Goal: Obtain resource: Download file/media

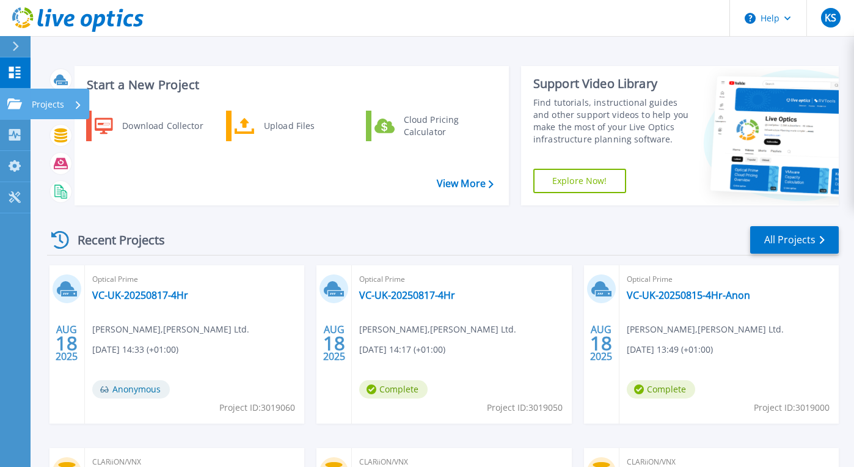
click at [50, 106] on p "Projects" at bounding box center [48, 105] width 32 height 32
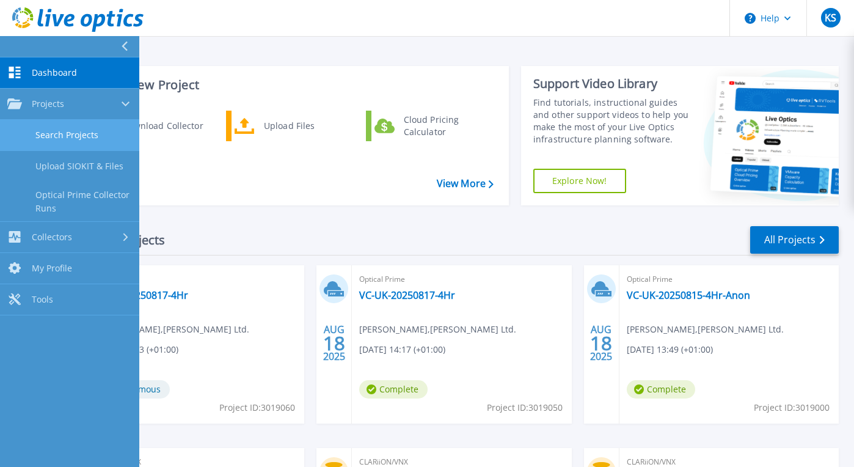
click at [84, 136] on link "Search Projects" at bounding box center [69, 135] width 139 height 31
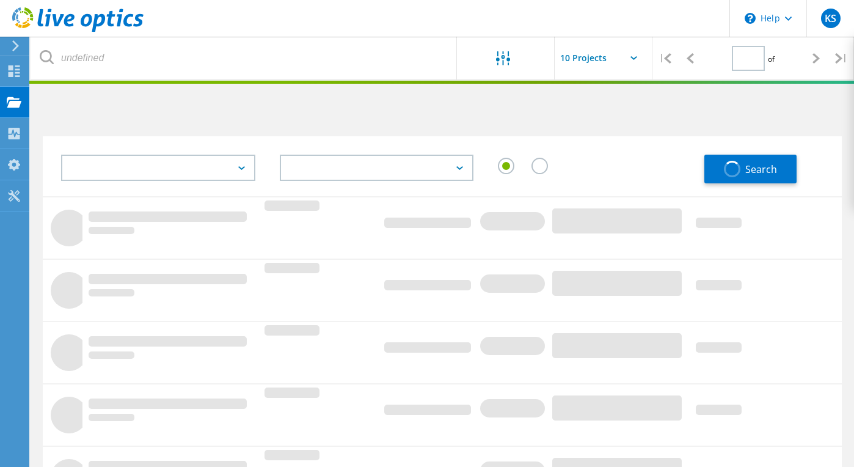
type input "1"
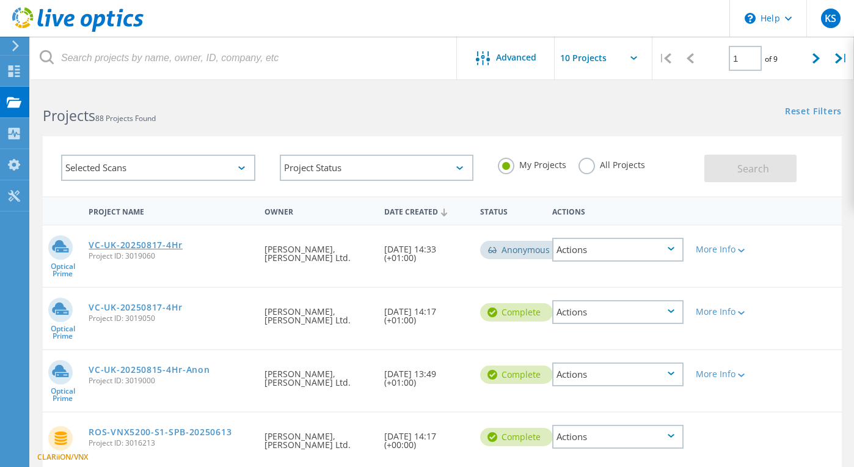
click at [159, 242] on link "VC-UK-20250817-4Hr" at bounding box center [136, 245] width 94 height 9
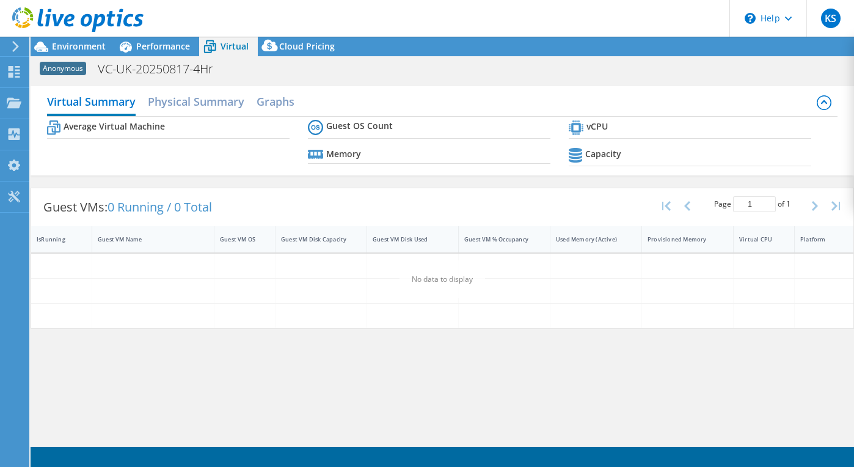
select select "EUFrankfurt"
select select "GBP"
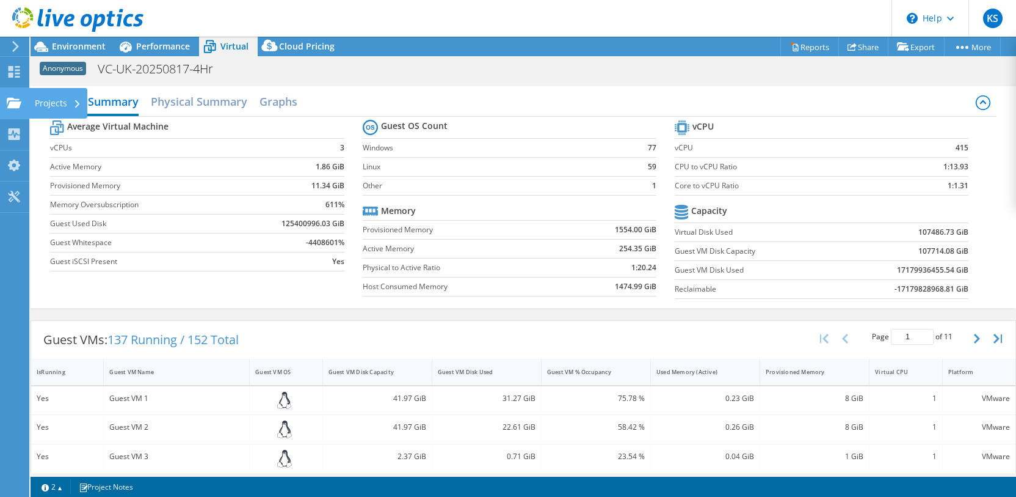
click at [42, 101] on div "Projects" at bounding box center [58, 103] width 59 height 31
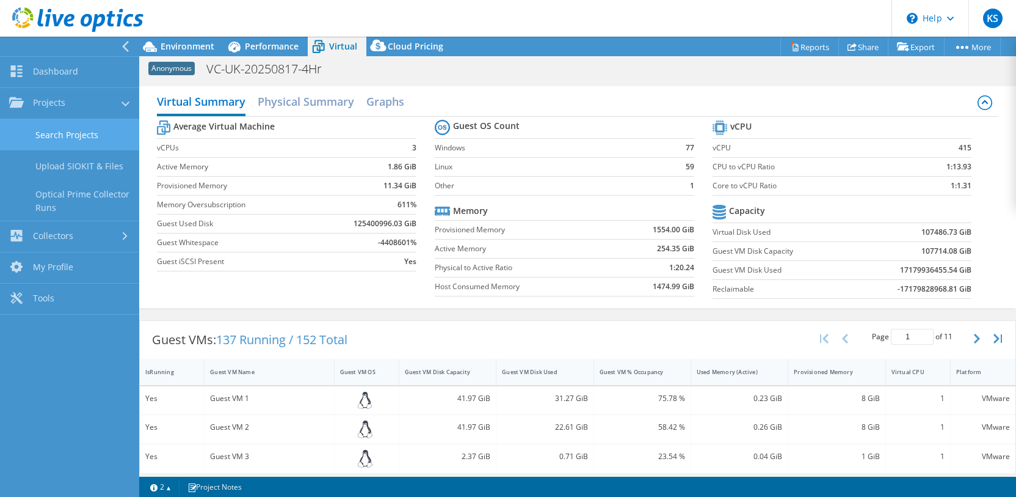
click at [73, 136] on link "Search Projects" at bounding box center [69, 134] width 139 height 31
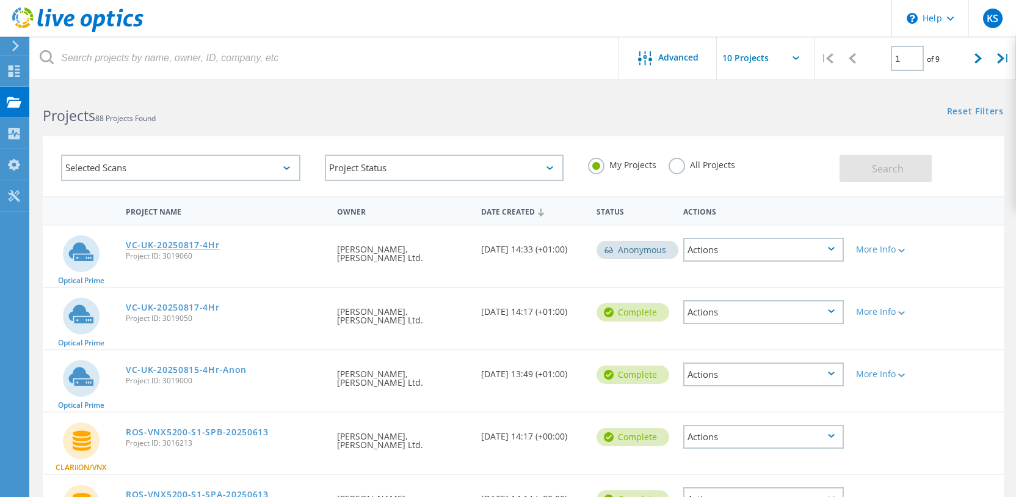
click at [182, 248] on link "VC-UK-20250817-4Hr" at bounding box center [173, 245] width 94 height 9
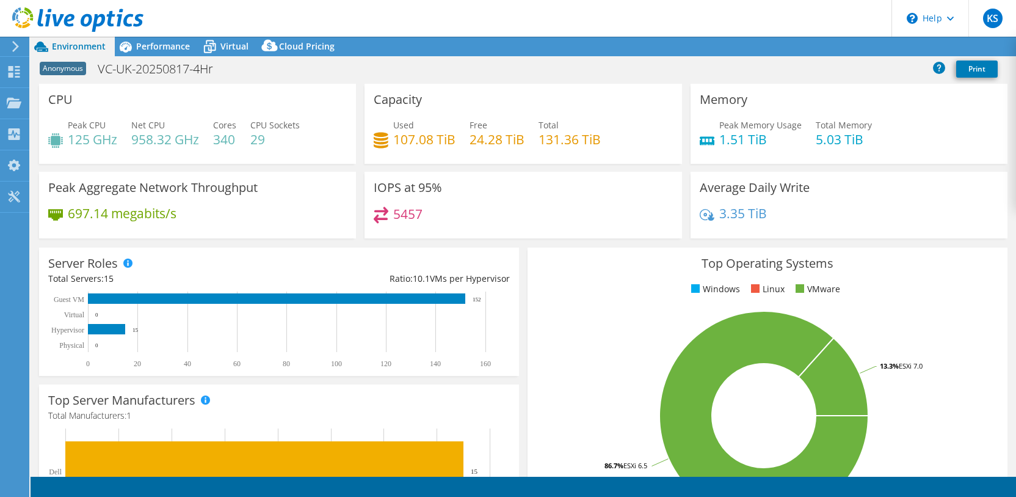
select select "EUFrankfurt"
select select "GBP"
click at [161, 41] on span "Performance" at bounding box center [163, 46] width 54 height 12
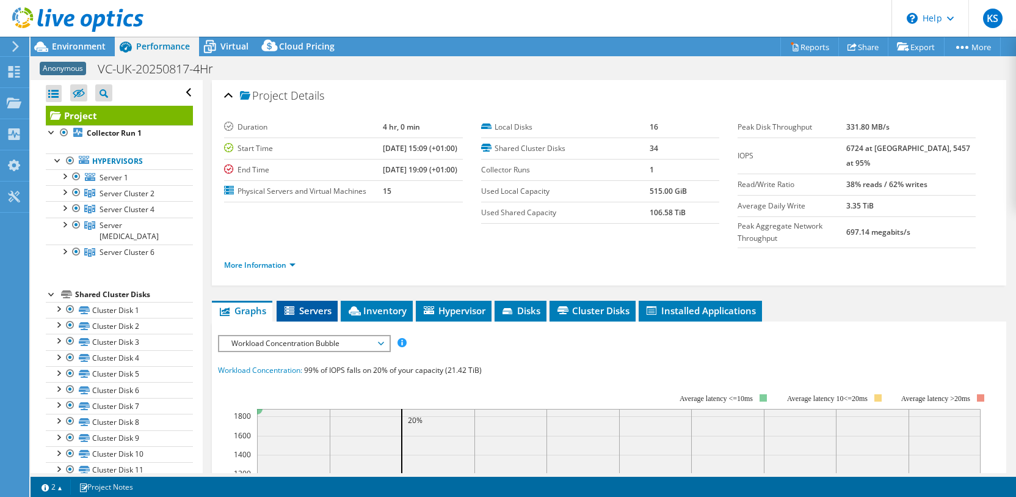
click at [303, 305] on span "Servers" at bounding box center [307, 310] width 49 height 12
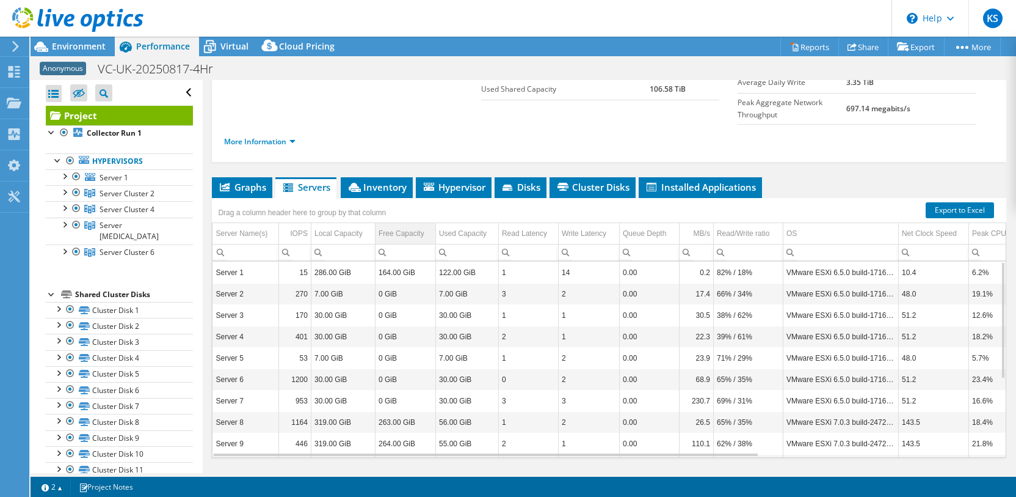
scroll to position [125, 0]
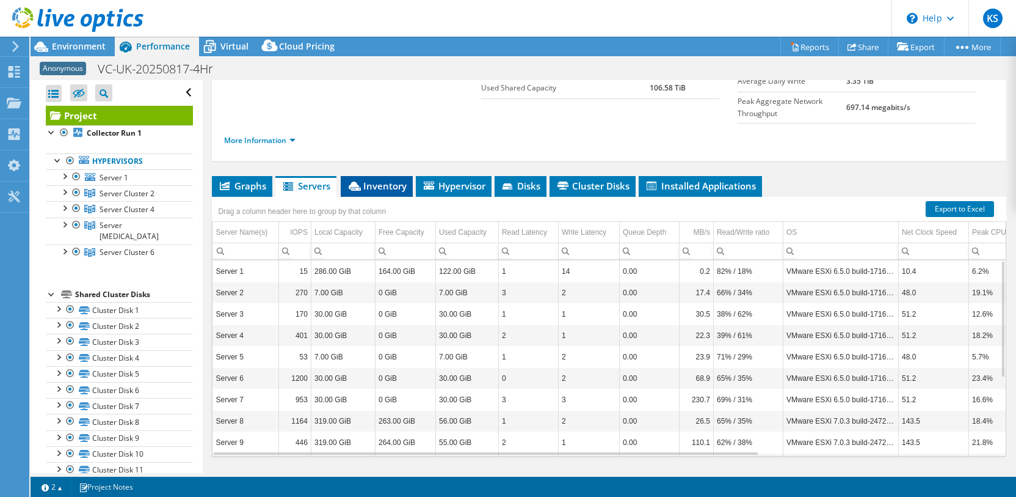
click at [381, 180] on span "Inventory" at bounding box center [377, 186] width 60 height 12
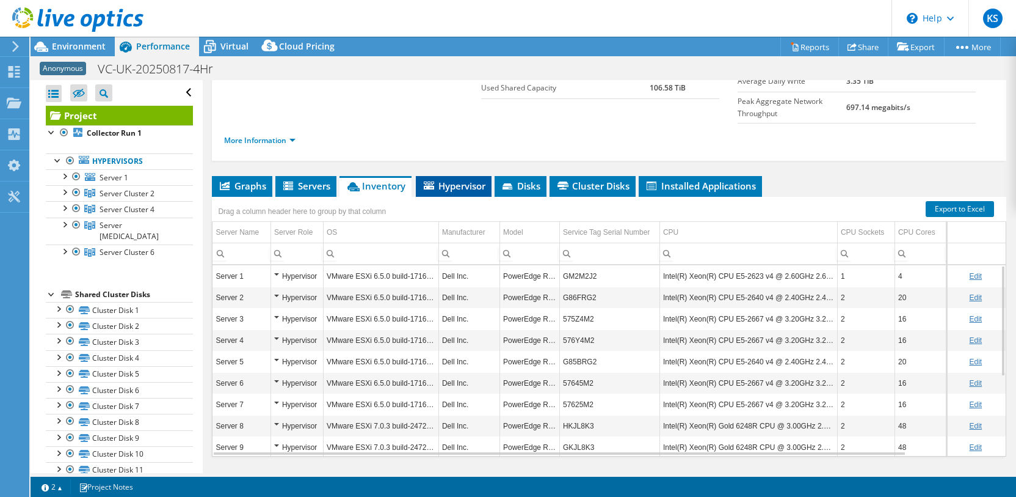
click at [478, 180] on span "Hypervisor" at bounding box center [454, 186] width 64 height 12
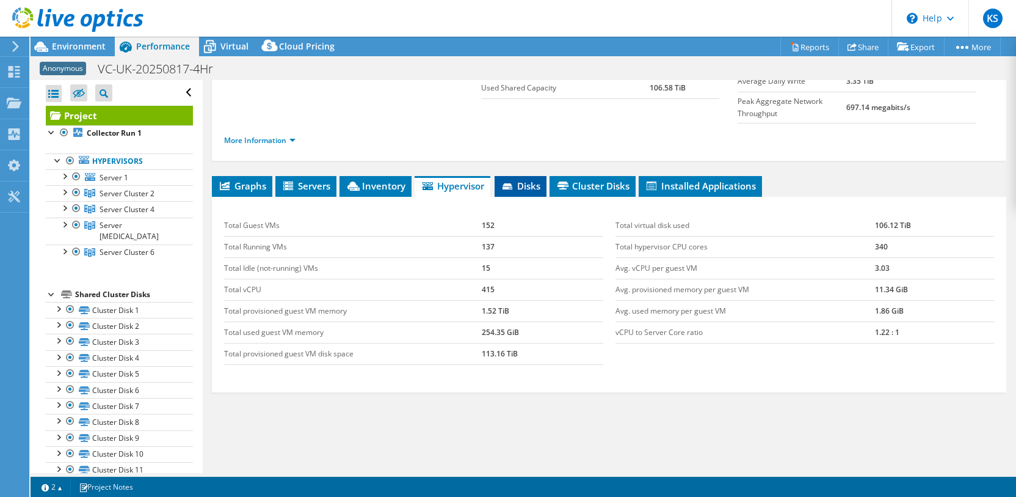
click at [530, 180] on span "Disks" at bounding box center [521, 186] width 40 height 12
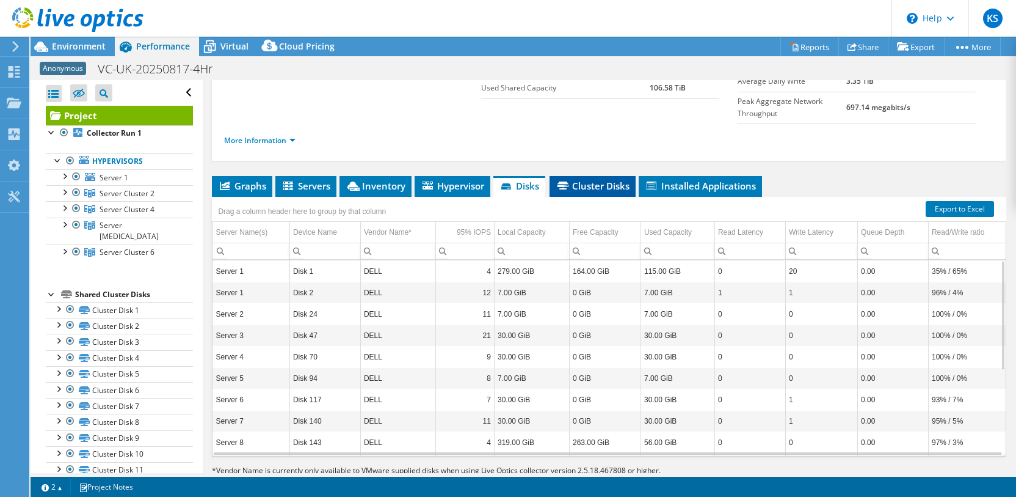
click at [609, 180] on span "Cluster Disks" at bounding box center [593, 186] width 74 height 12
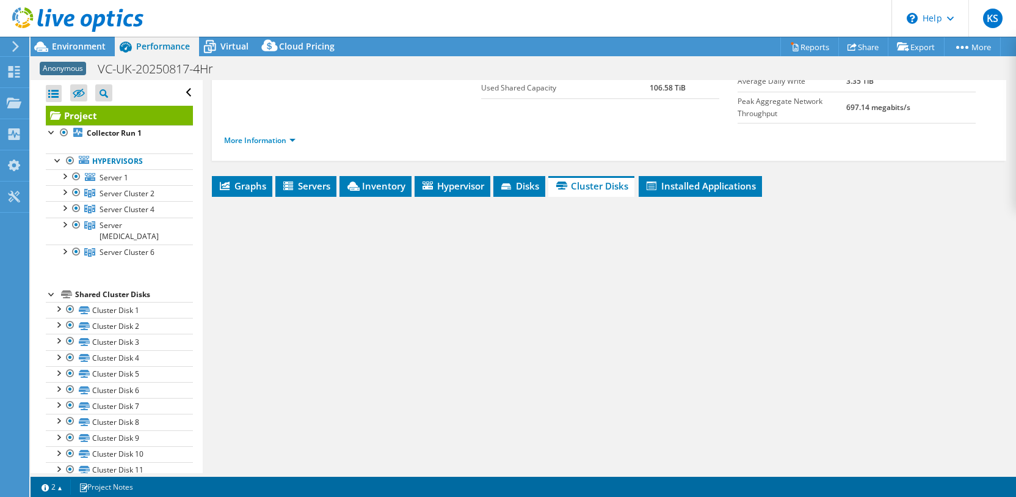
scroll to position [0, 0]
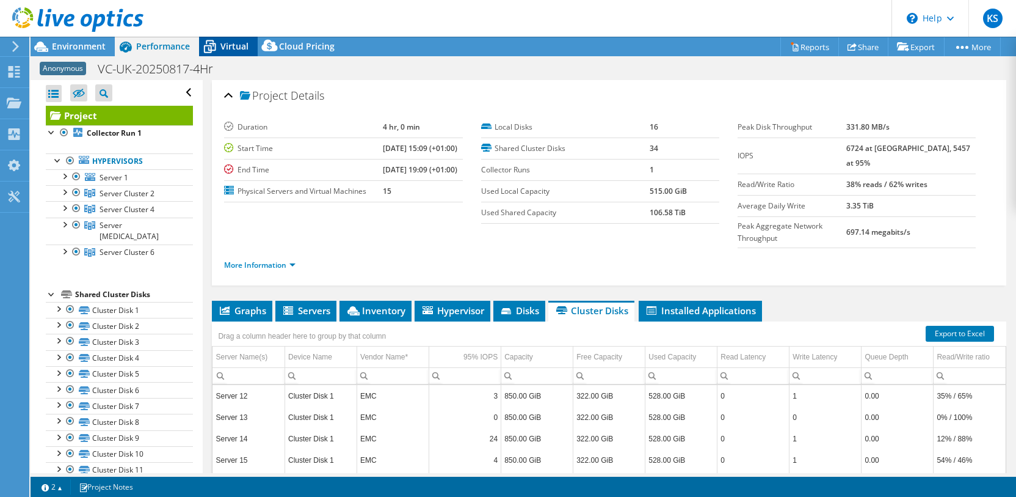
click at [239, 45] on span "Virtual" at bounding box center [234, 46] width 28 height 12
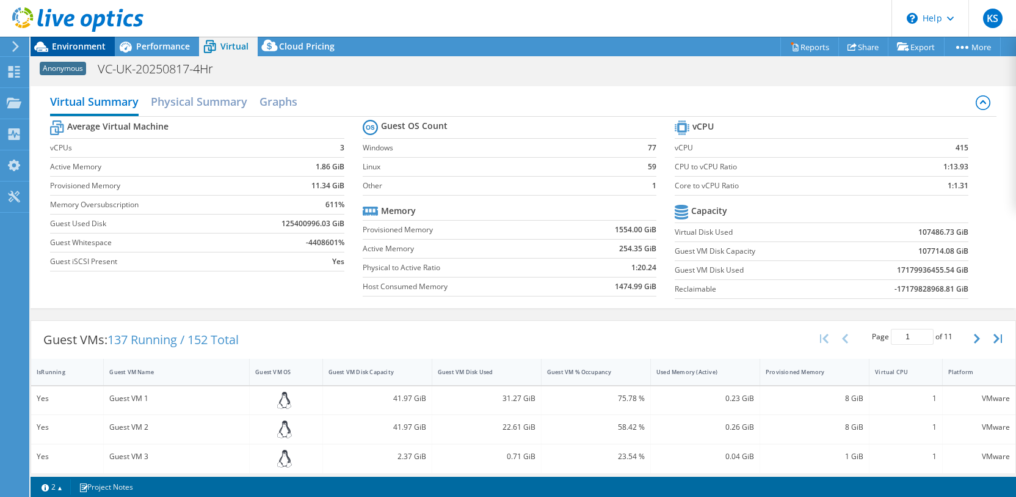
click at [84, 41] on span "Environment" at bounding box center [79, 46] width 54 height 12
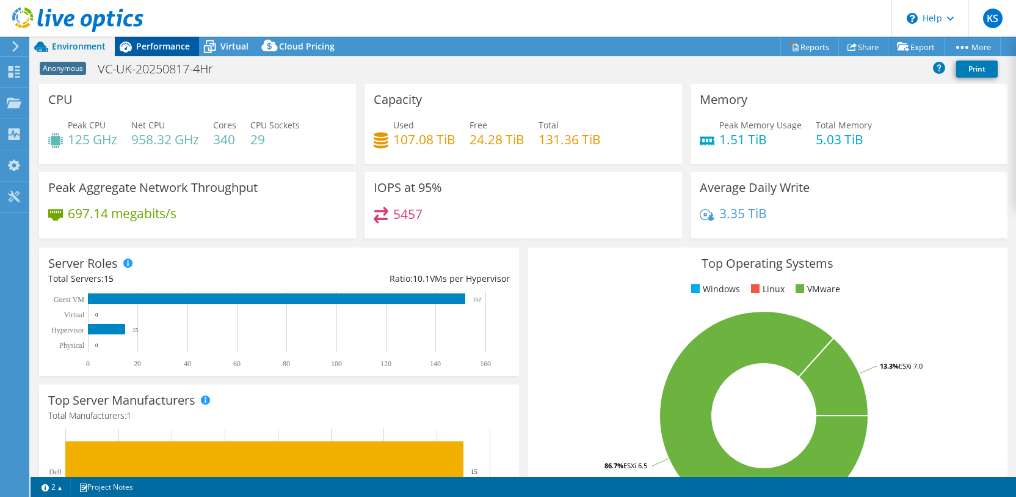
click at [164, 48] on span "Performance" at bounding box center [163, 46] width 54 height 12
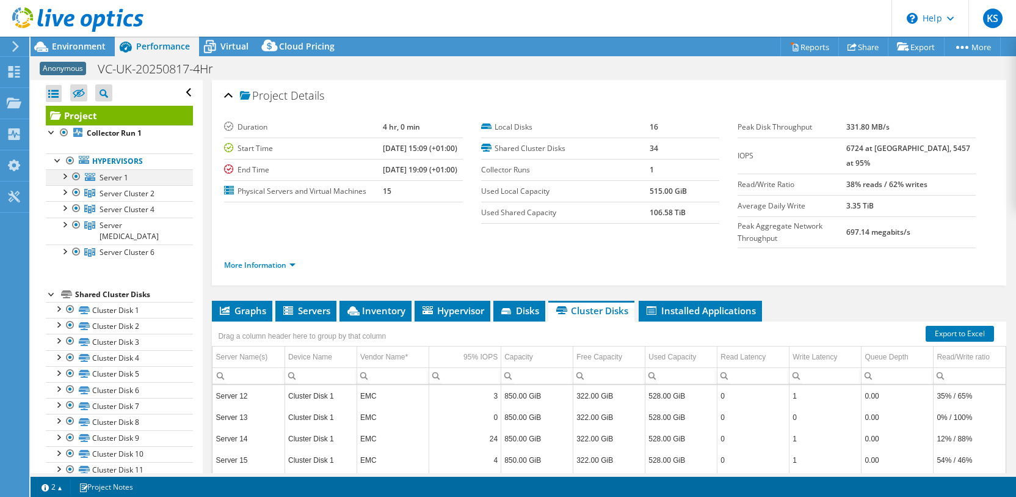
click at [67, 172] on div at bounding box center [64, 175] width 12 height 12
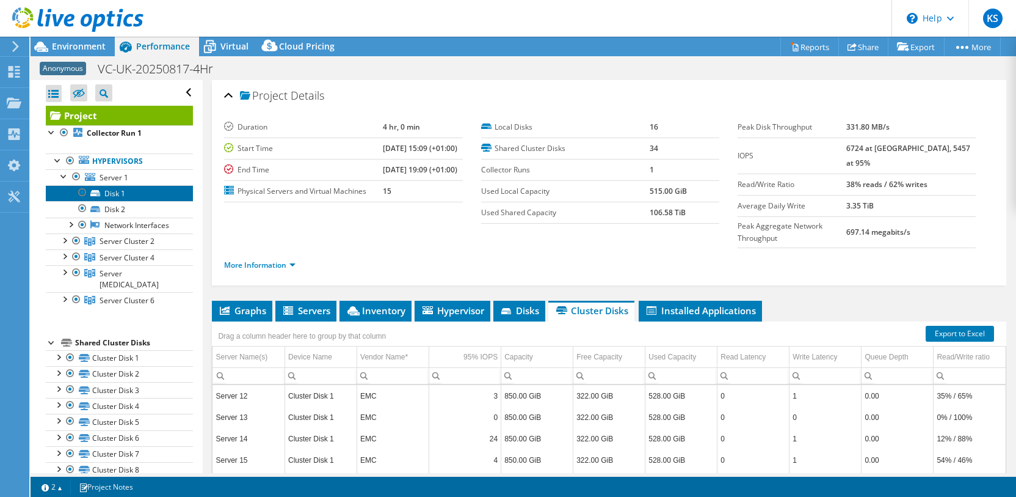
click at [114, 193] on link "Disk 1" at bounding box center [119, 193] width 147 height 16
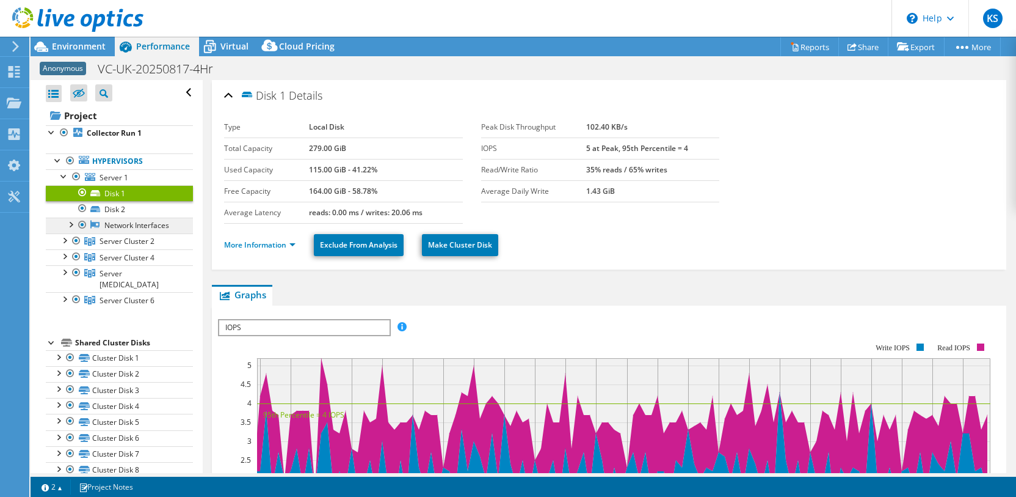
click at [118, 223] on link "Network Interfaces" at bounding box center [119, 225] width 147 height 16
click at [71, 223] on div at bounding box center [70, 223] width 12 height 12
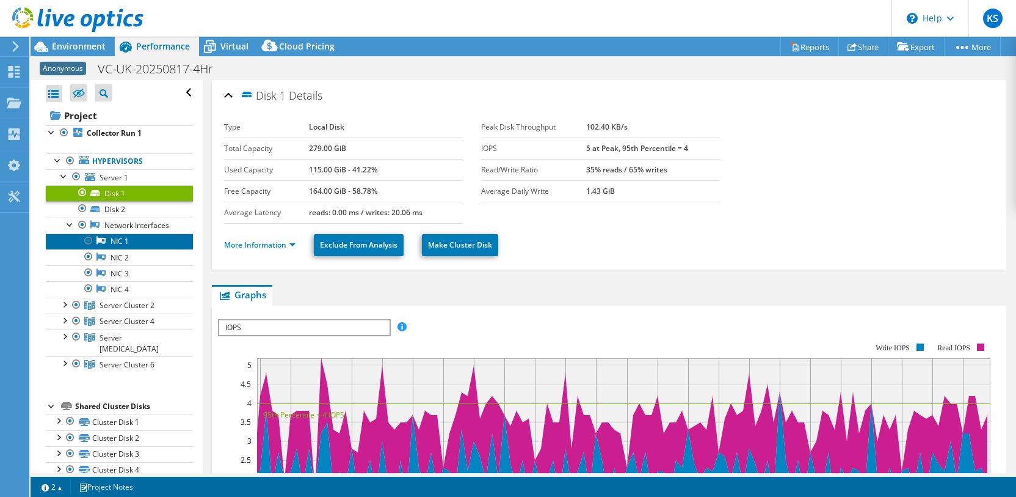
click at [118, 241] on link "NIC 1" at bounding box center [119, 241] width 147 height 16
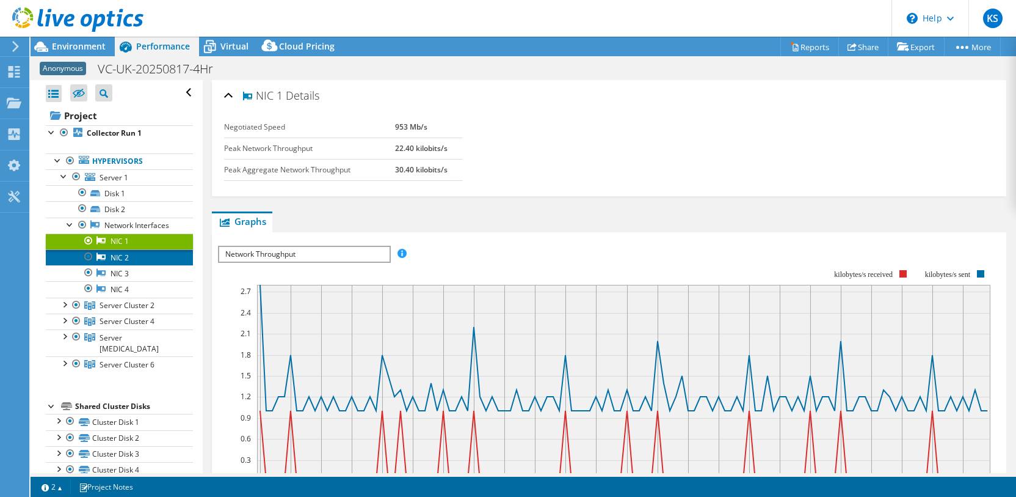
click at [118, 260] on link "NIC 2" at bounding box center [119, 257] width 147 height 16
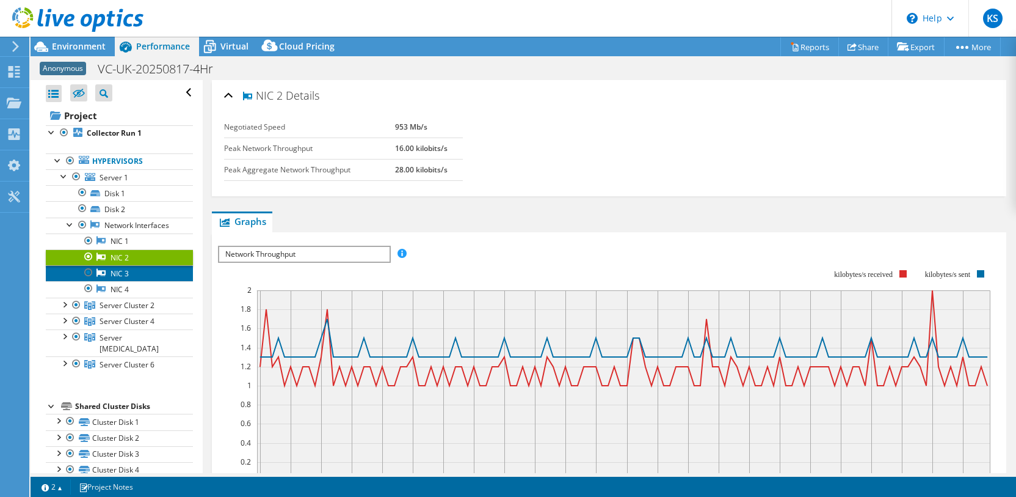
click at [107, 271] on link "NIC 3" at bounding box center [119, 273] width 147 height 16
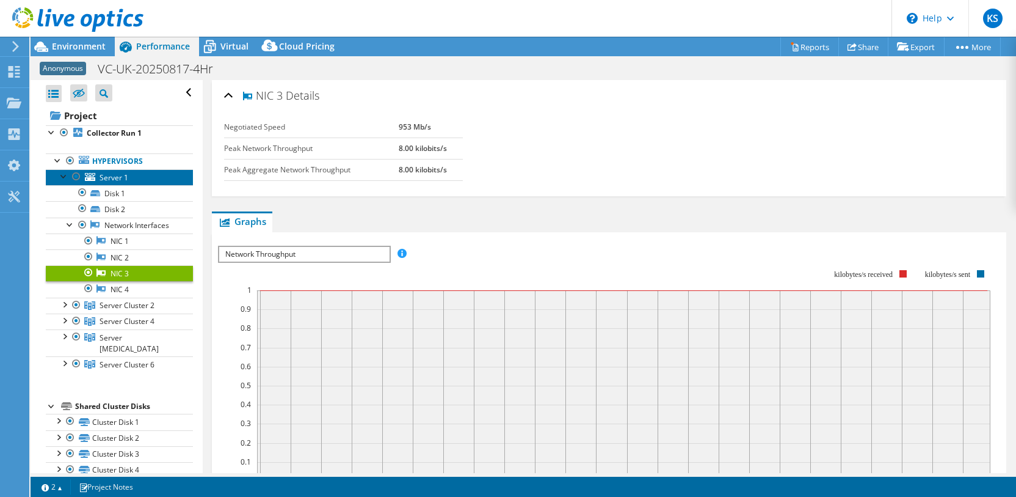
click at [112, 178] on span "Server 1" at bounding box center [114, 177] width 29 height 10
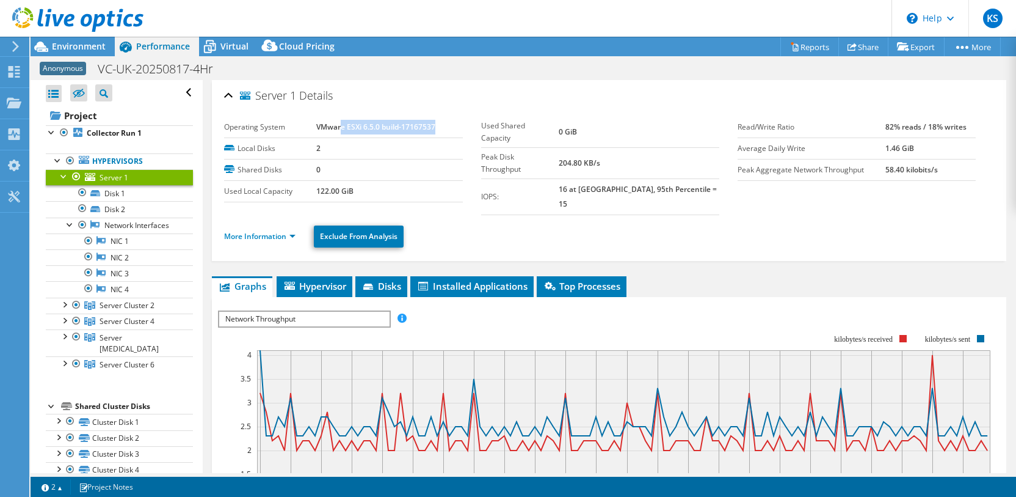
drag, startPoint x: 342, startPoint y: 121, endPoint x: 467, endPoint y: 123, distance: 124.6
click at [467, 123] on div "Operating System VMware ESXi 6.5.0 build-17167537 Local Disks 2 Shared Disks 0 …" at bounding box center [352, 160] width 257 height 86
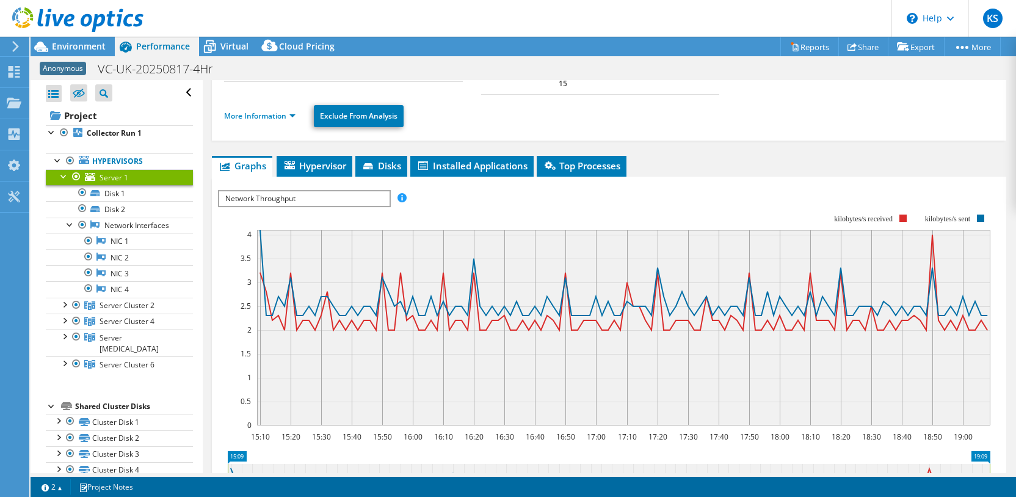
scroll to position [125, 0]
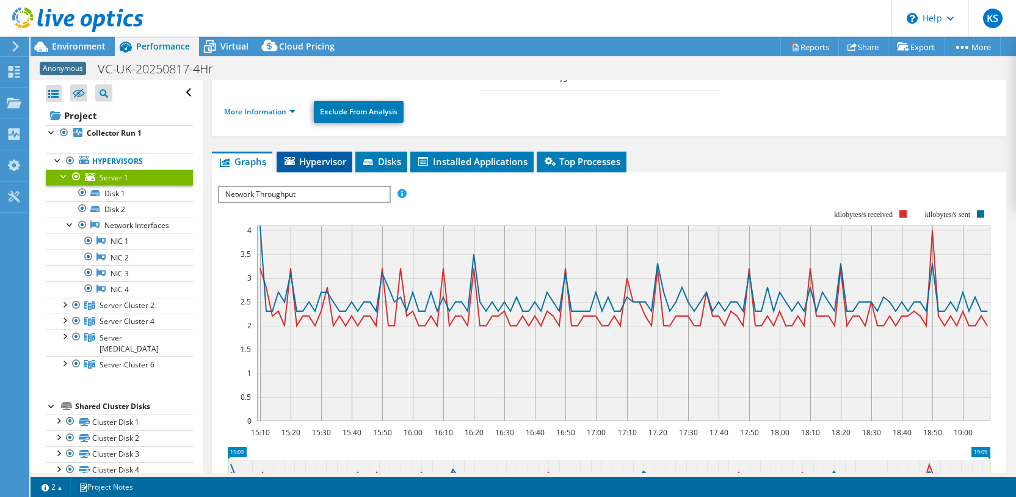
click at [331, 151] on li "Hypervisor" at bounding box center [315, 161] width 76 height 21
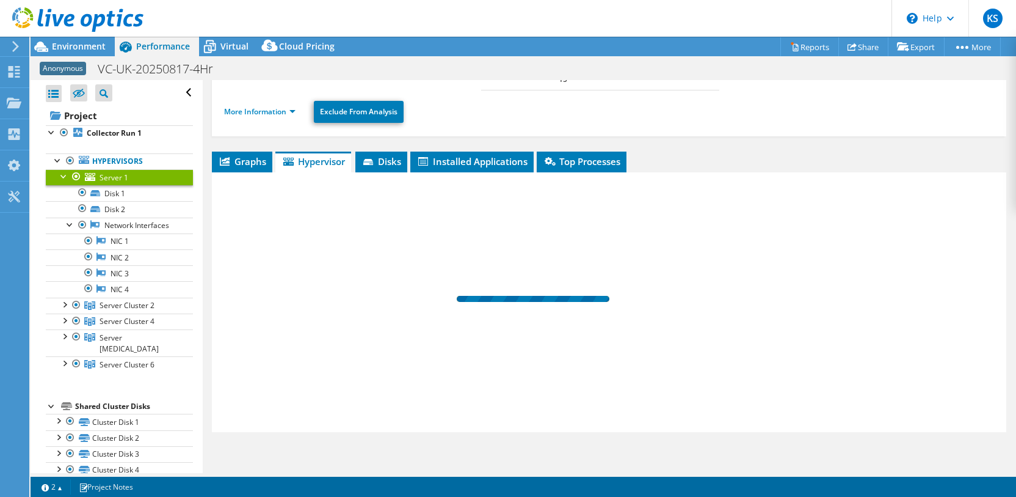
scroll to position [117, 0]
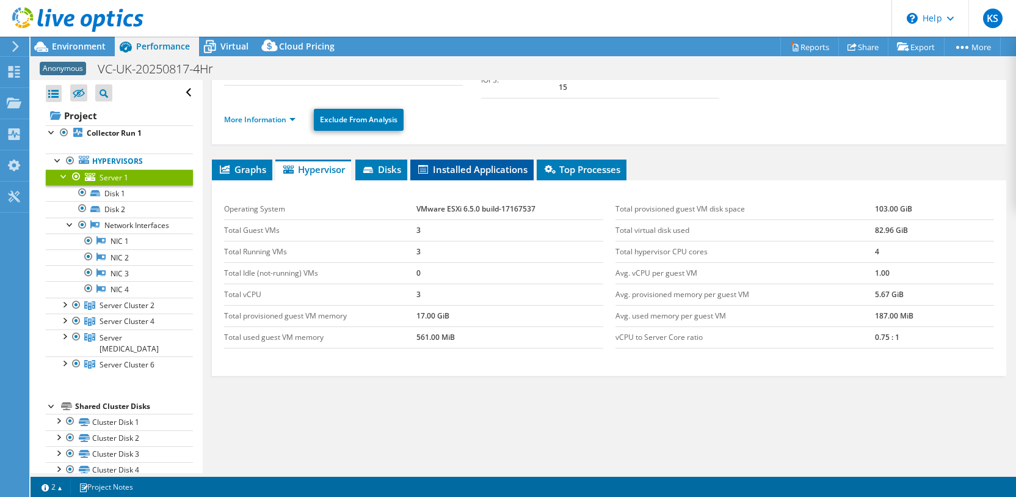
click at [479, 163] on span "Installed Applications" at bounding box center [472, 169] width 111 height 12
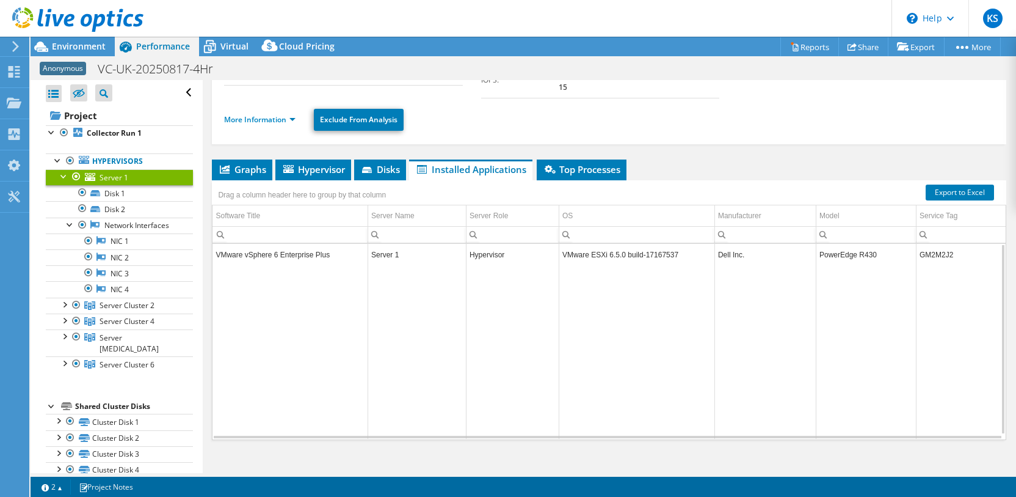
click at [943, 244] on td "GM2M2J2" at bounding box center [962, 254] width 93 height 21
click at [586, 163] on span "Top Processes" at bounding box center [582, 169] width 78 height 12
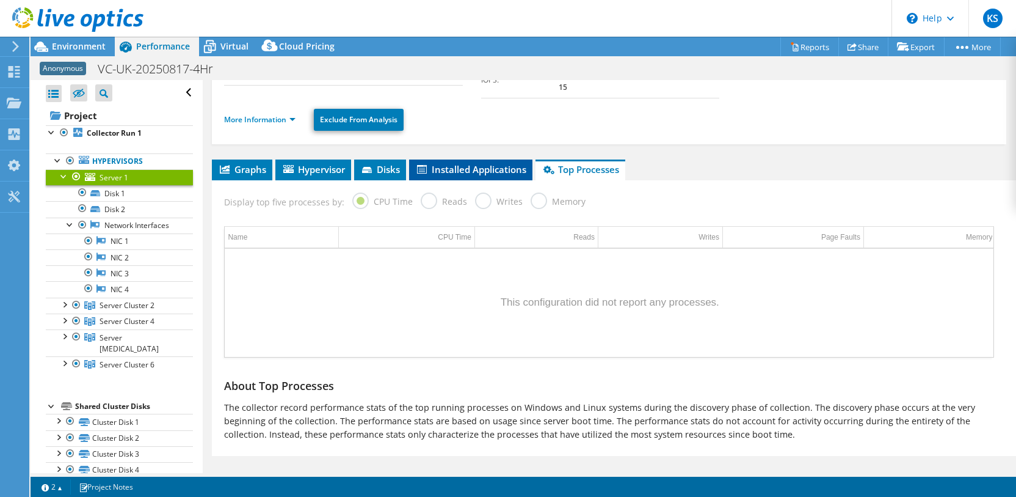
click at [465, 163] on span "Installed Applications" at bounding box center [470, 169] width 111 height 12
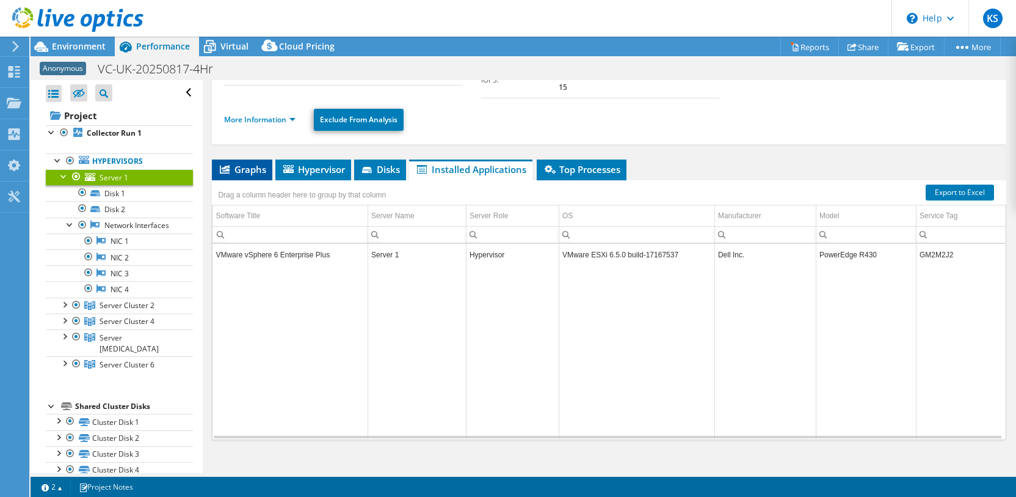
click at [240, 159] on li "Graphs" at bounding box center [242, 169] width 60 height 21
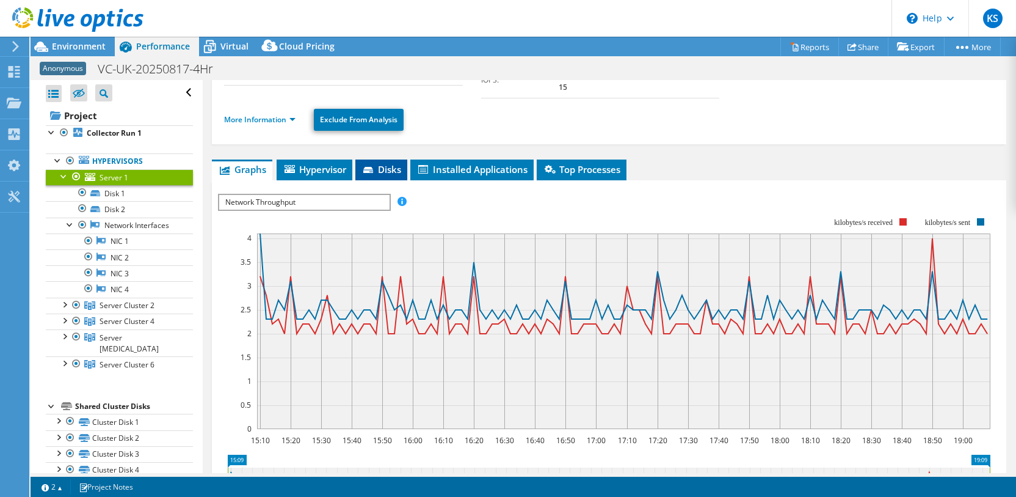
scroll to position [0, 0]
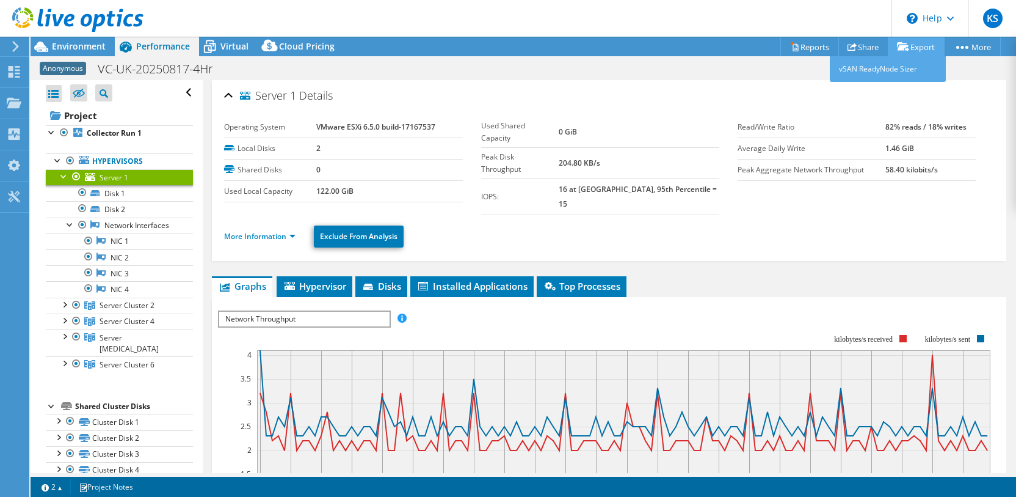
click at [912, 47] on link "Export" at bounding box center [916, 46] width 57 height 19
click at [807, 46] on link "Reports" at bounding box center [810, 46] width 59 height 19
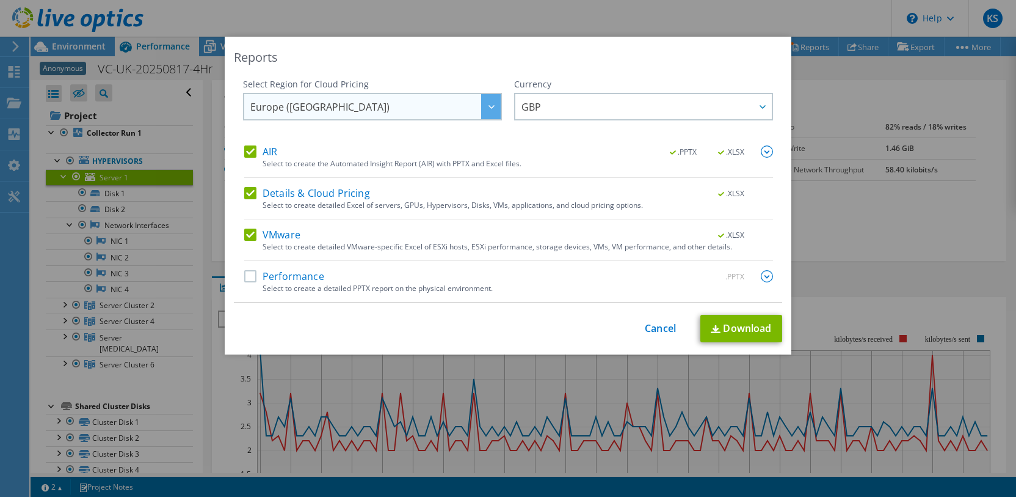
click at [476, 107] on span "Europe ([GEOGRAPHIC_DATA])" at bounding box center [375, 106] width 250 height 25
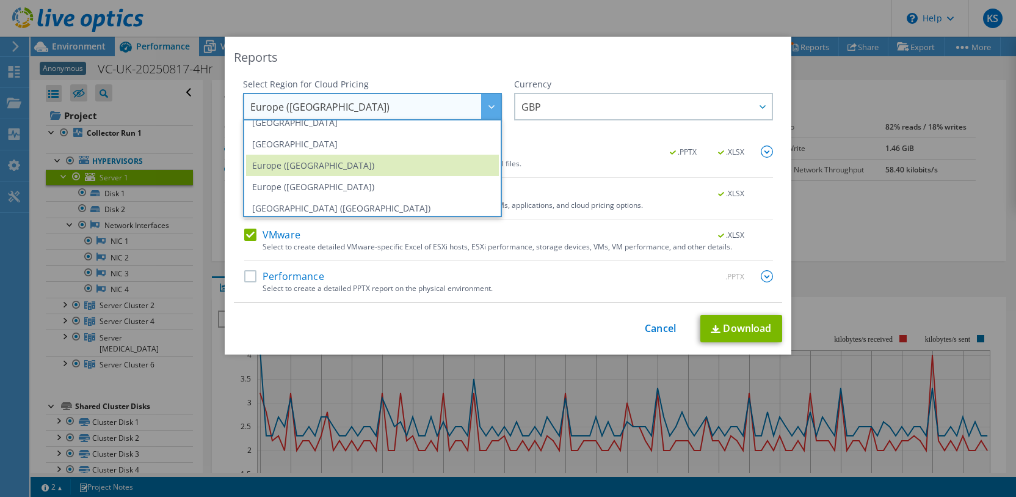
scroll to position [115, 0]
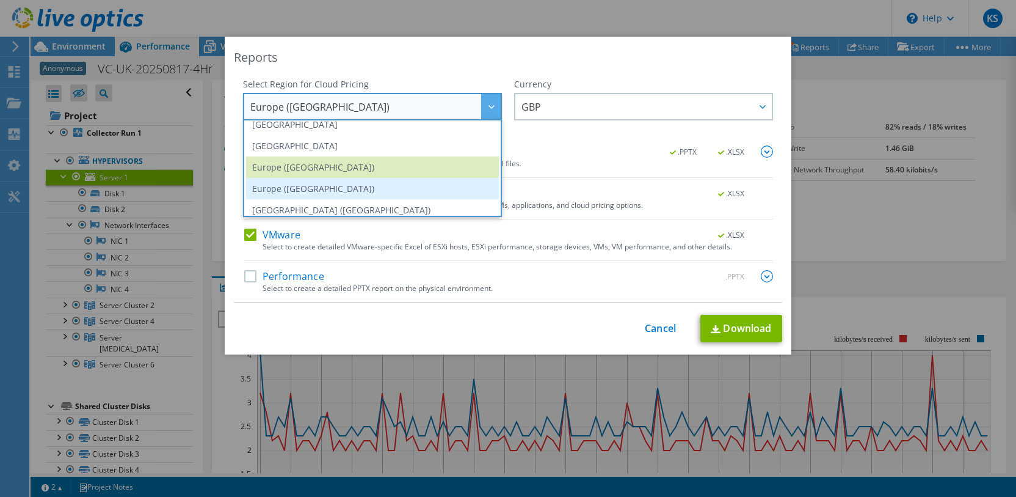
click at [305, 188] on li "Europe ([GEOGRAPHIC_DATA])" at bounding box center [372, 188] width 253 height 21
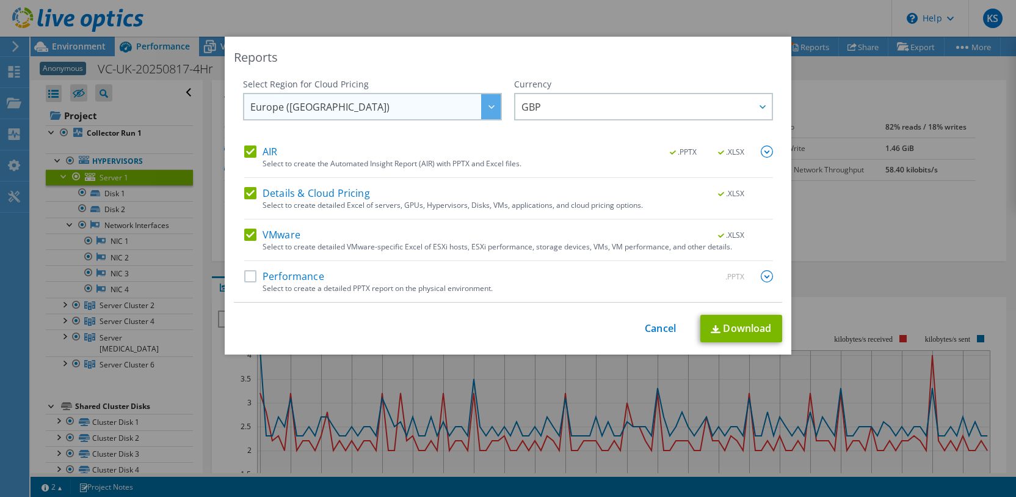
scroll to position [112, 0]
click at [249, 274] on label "Performance" at bounding box center [284, 276] width 80 height 12
click at [0, 0] on input "Performance" at bounding box center [0, 0] width 0 height 0
click at [768, 156] on img at bounding box center [767, 151] width 12 height 12
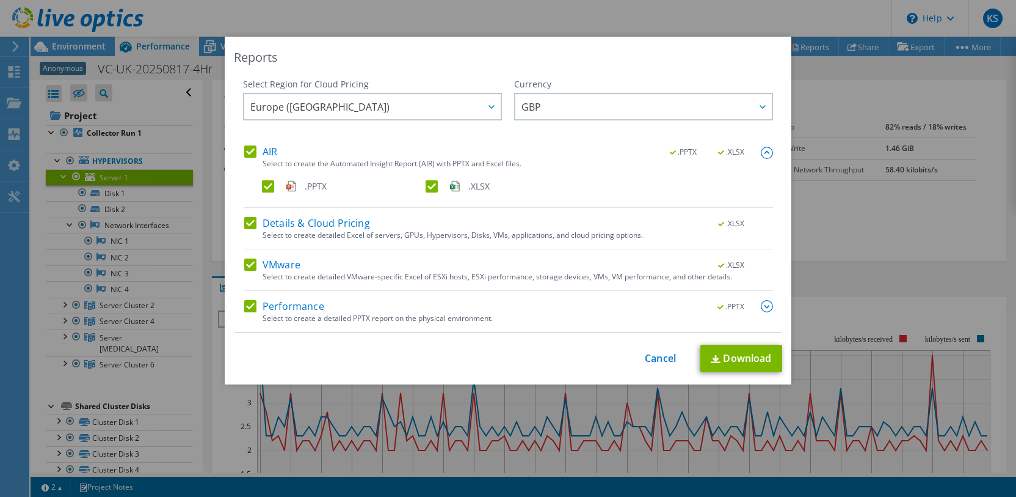
click at [771, 308] on img at bounding box center [767, 306] width 12 height 12
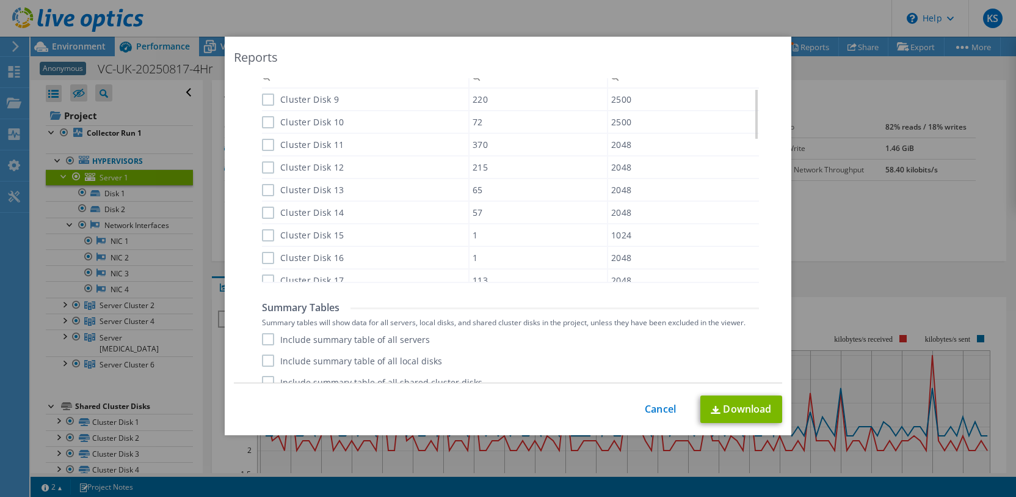
scroll to position [891, 0]
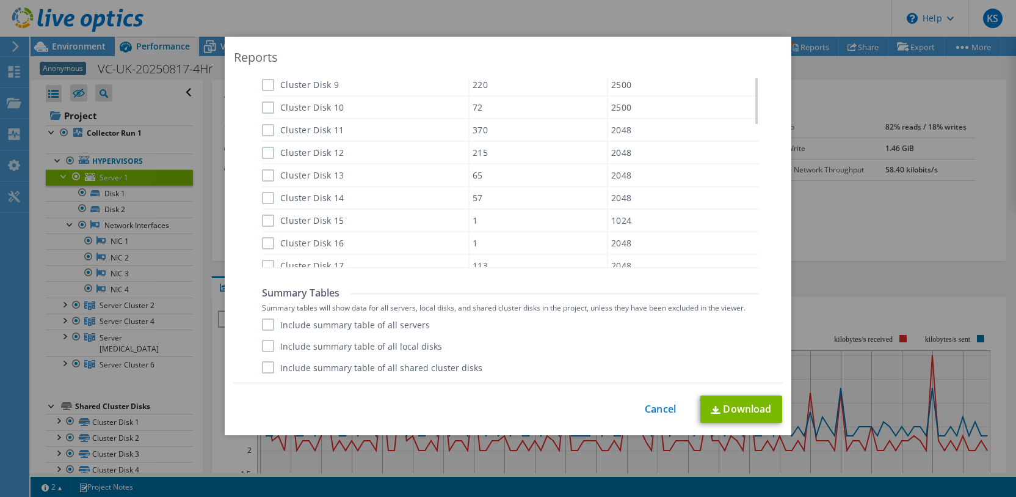
click at [363, 332] on div "Include summary table of all servers Include summary table of all local disks I…" at bounding box center [510, 345] width 497 height 55
click at [381, 327] on label "Include summary table of all servers" at bounding box center [346, 324] width 168 height 12
click at [0, 0] on input "Include summary table of all servers" at bounding box center [0, 0] width 0 height 0
click at [377, 341] on label "Include summary table of all local disks" at bounding box center [352, 346] width 180 height 12
click at [0, 0] on input "Include summary table of all local disks" at bounding box center [0, 0] width 0 height 0
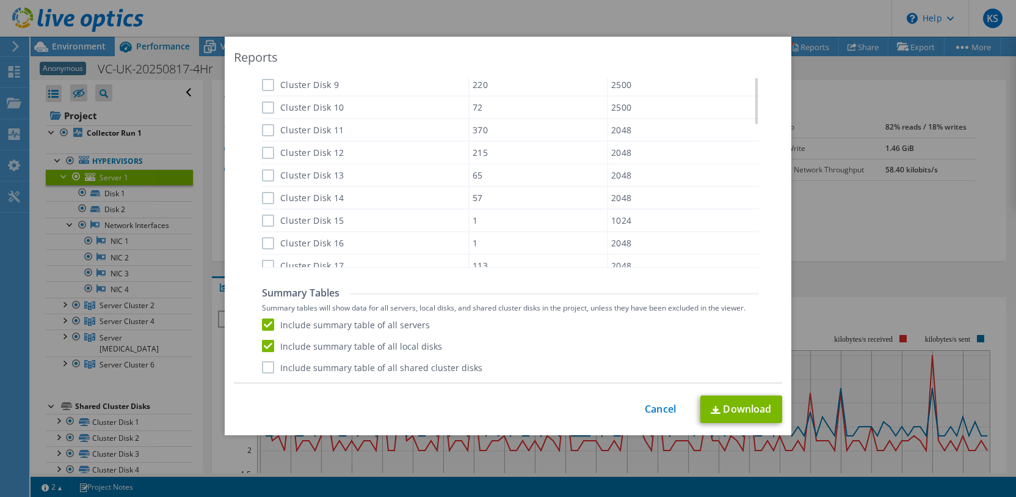
click at [379, 359] on div "Include summary table of all servers Include summary table of all local disks I…" at bounding box center [510, 345] width 497 height 55
click at [379, 362] on label "Include summary table of all shared cluster disks" at bounding box center [372, 367] width 220 height 12
click at [0, 0] on input "Include summary table of all shared cluster disks" at bounding box center [0, 0] width 0 height 0
click at [748, 404] on link "Download" at bounding box center [742, 408] width 82 height 27
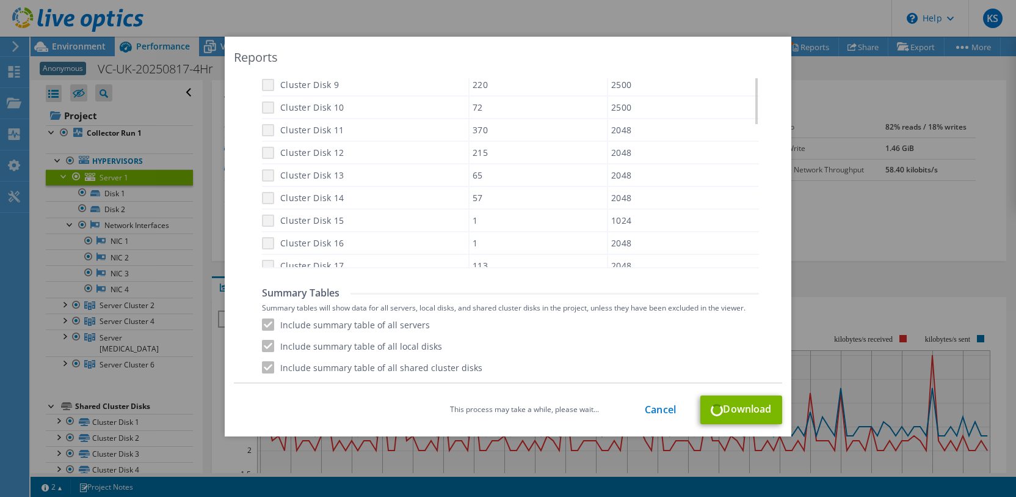
scroll to position [112, 0]
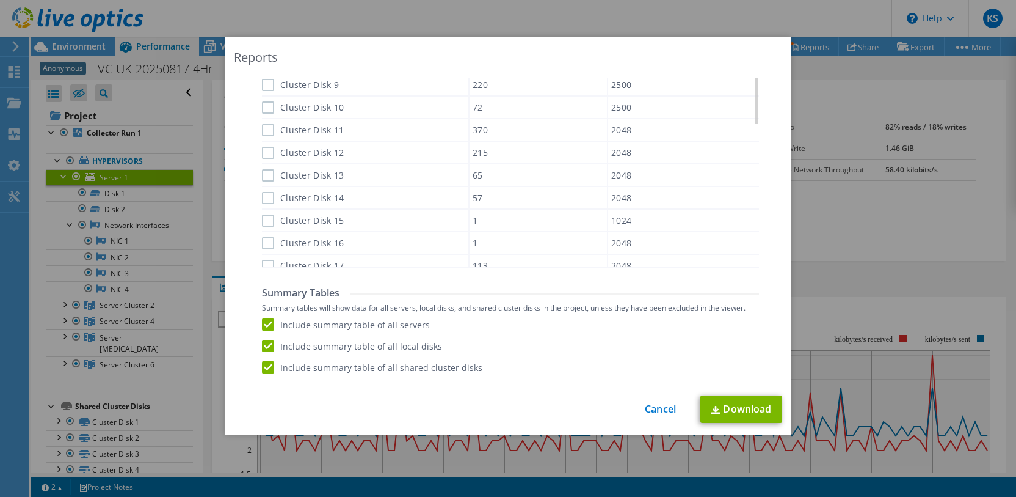
click at [856, 205] on div "Reports Select Region for Cloud Pricing Asia Pacific ([GEOGRAPHIC_DATA]) [GEOGR…" at bounding box center [508, 248] width 1016 height 423
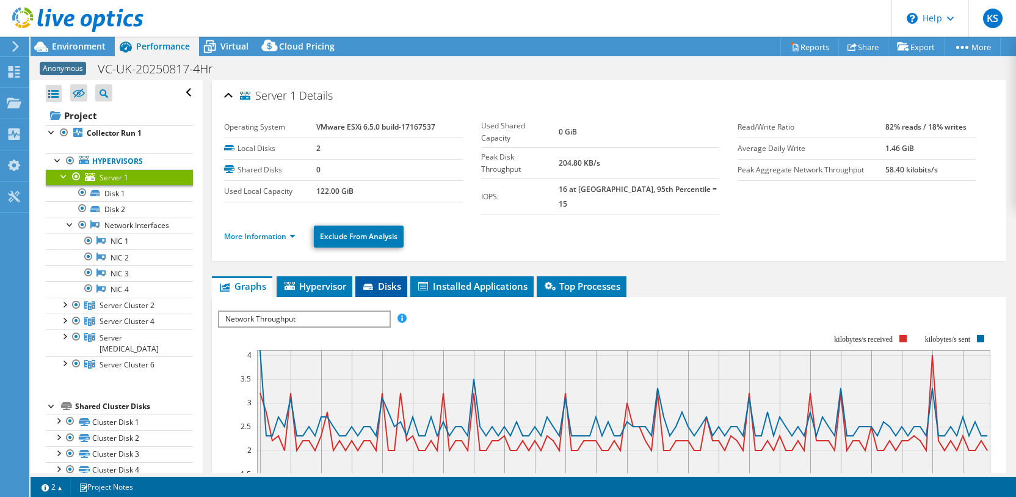
click at [382, 276] on li "Disks" at bounding box center [381, 286] width 52 height 21
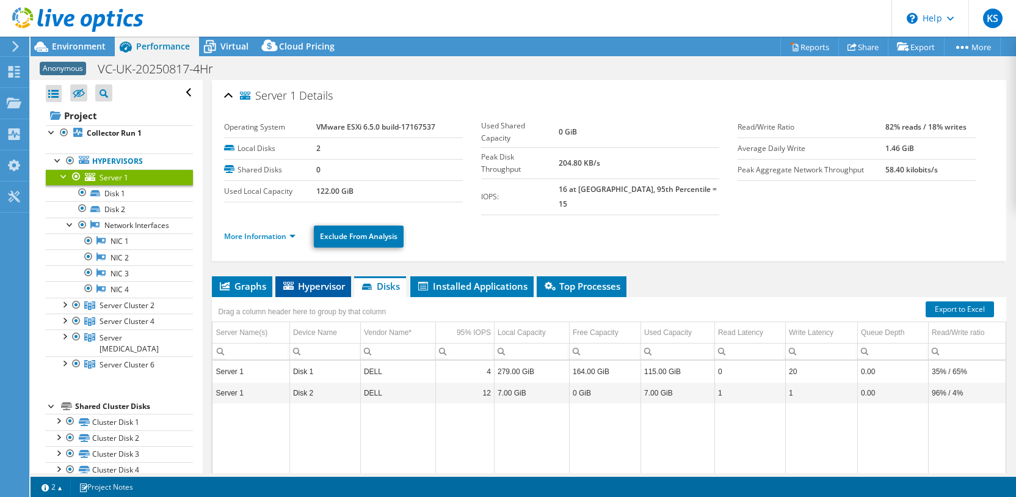
click at [322, 280] on span "Hypervisor" at bounding box center [314, 286] width 64 height 12
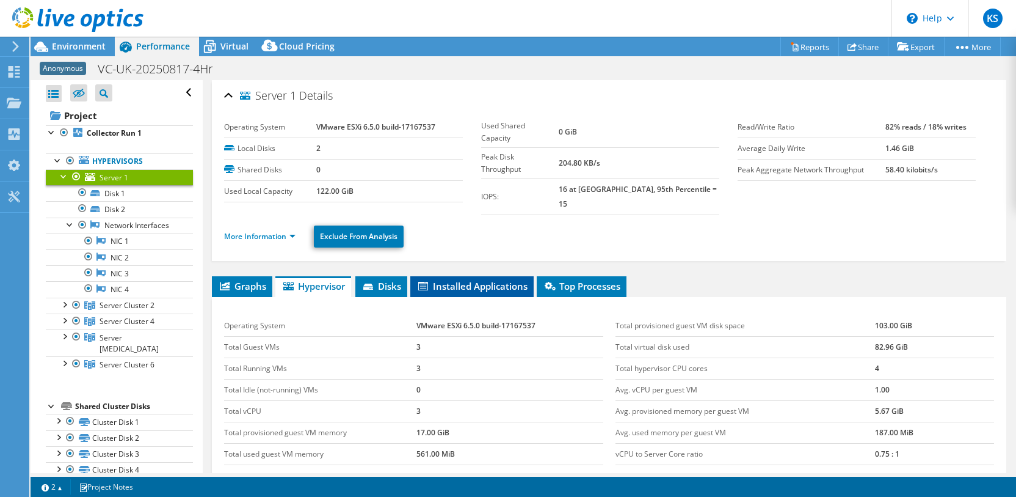
click at [500, 280] on span "Installed Applications" at bounding box center [472, 286] width 111 height 12
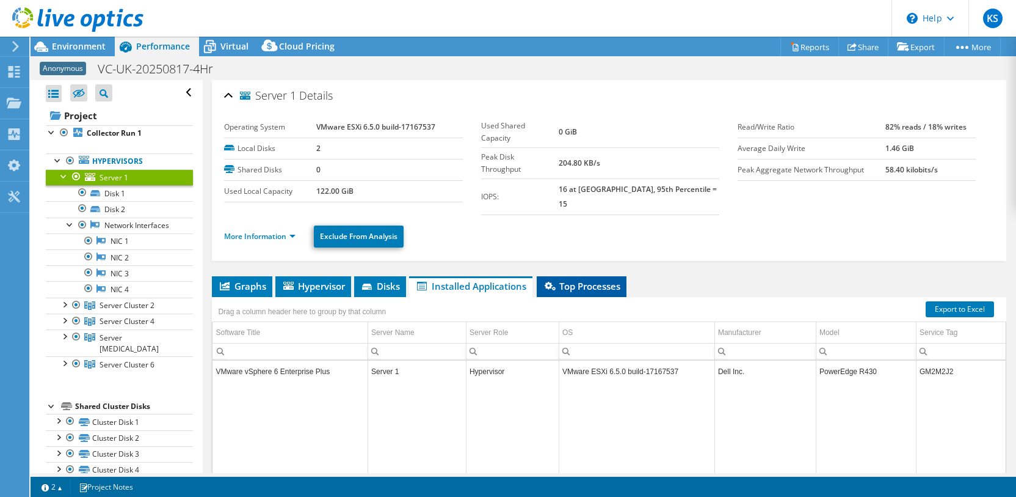
click at [599, 280] on span "Top Processes" at bounding box center [582, 286] width 78 height 12
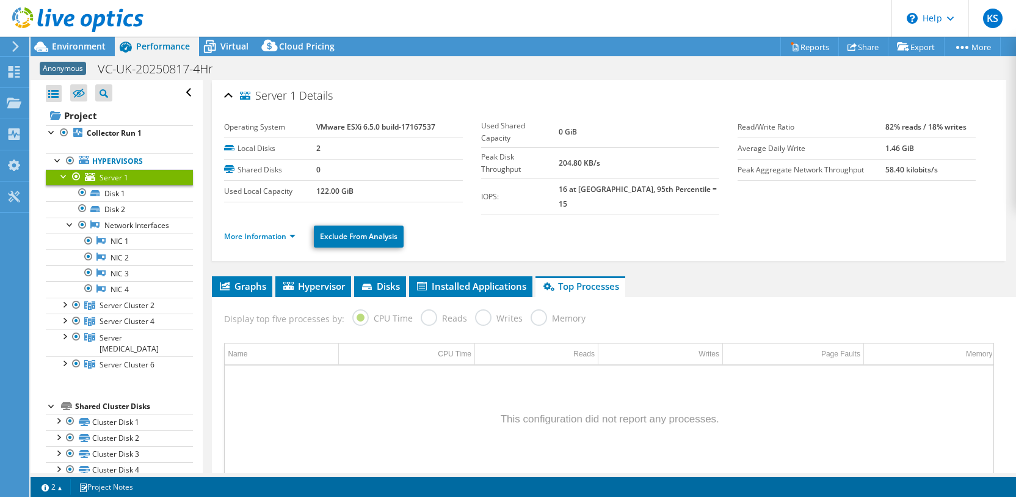
click at [433, 309] on label "Reads" at bounding box center [444, 316] width 46 height 15
click at [232, 276] on li "Graphs" at bounding box center [242, 286] width 60 height 21
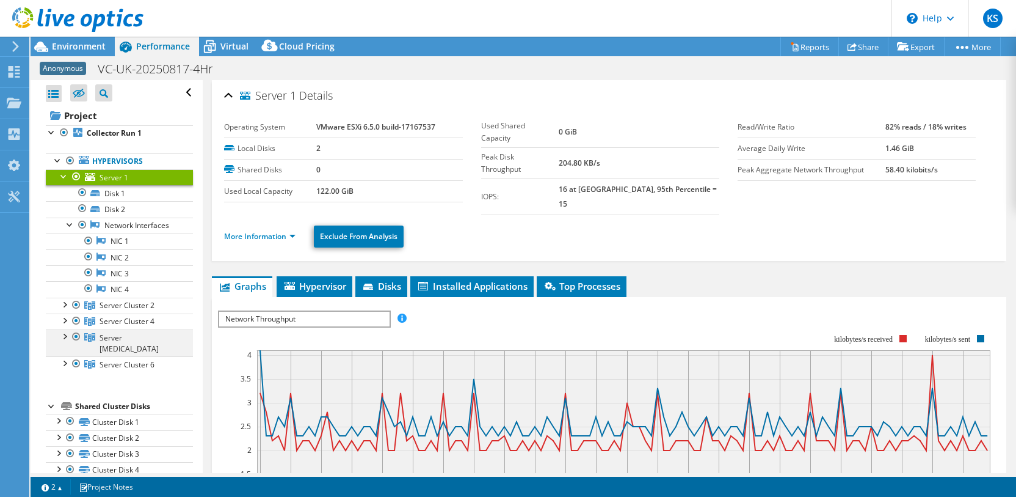
click at [67, 332] on div at bounding box center [64, 335] width 12 height 12
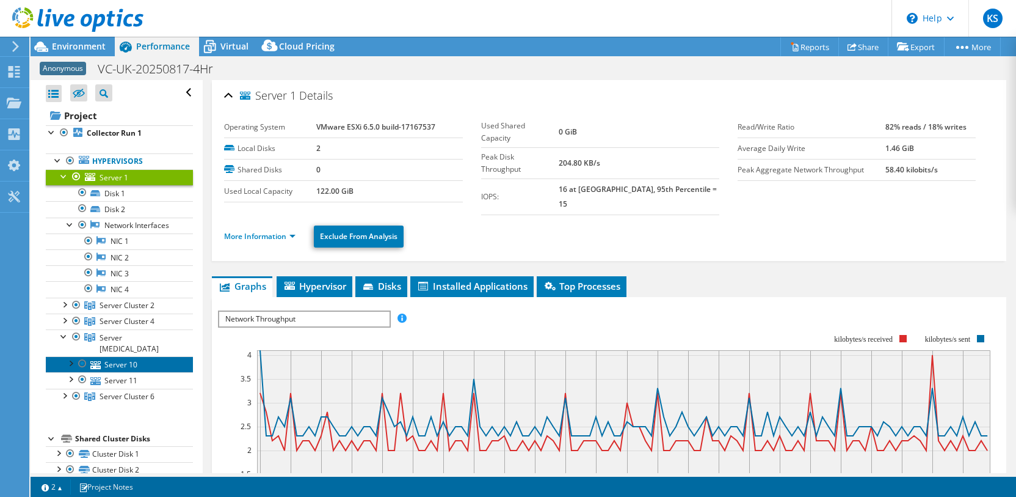
click at [114, 356] on link "Server 10" at bounding box center [119, 364] width 147 height 16
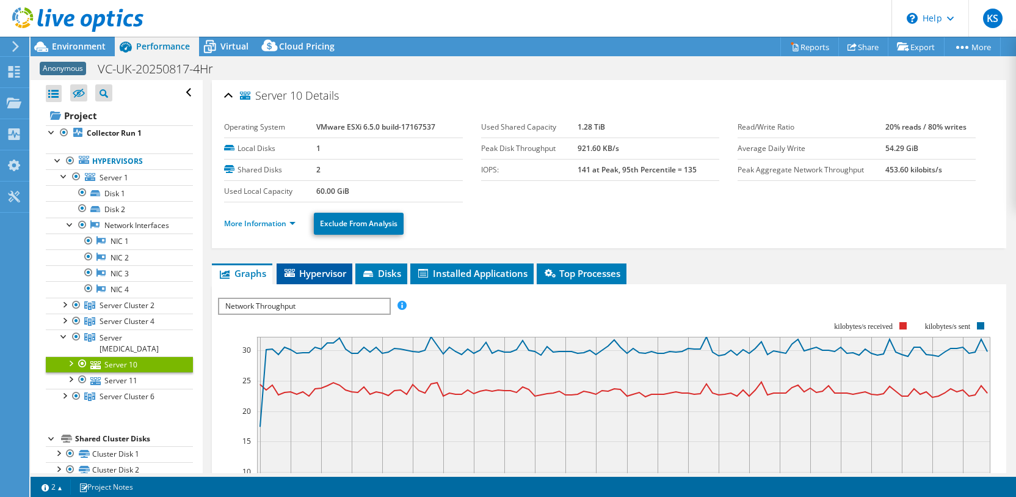
click at [341, 264] on li "Hypervisor" at bounding box center [315, 273] width 76 height 21
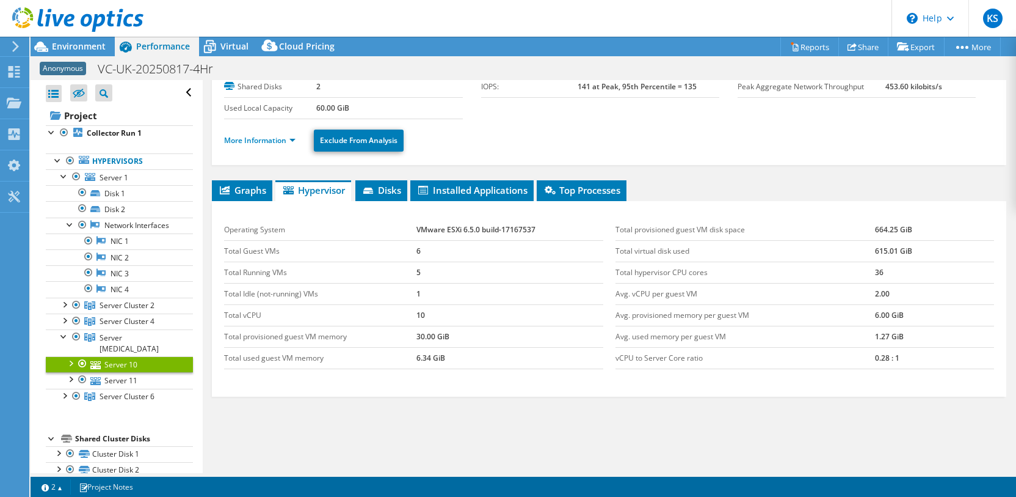
scroll to position [117, 0]
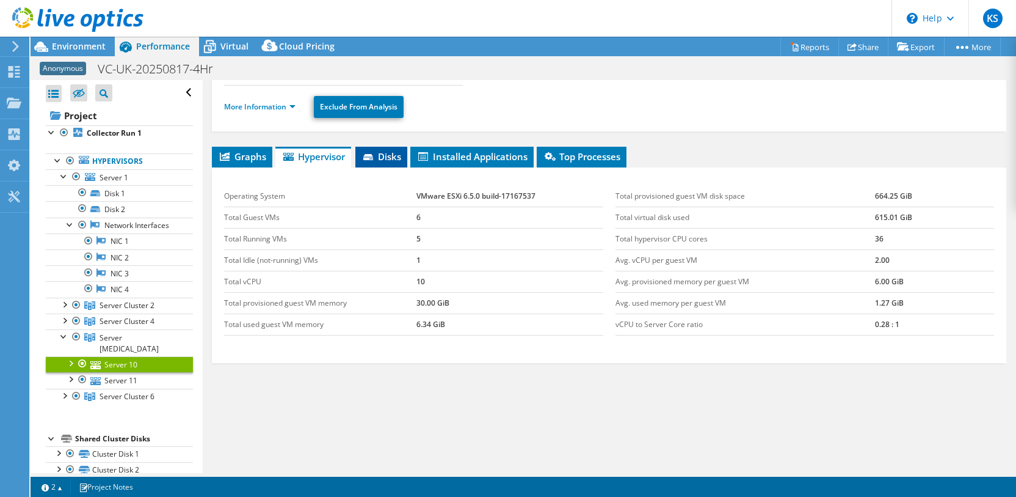
click at [390, 161] on span "Disks" at bounding box center [382, 156] width 40 height 12
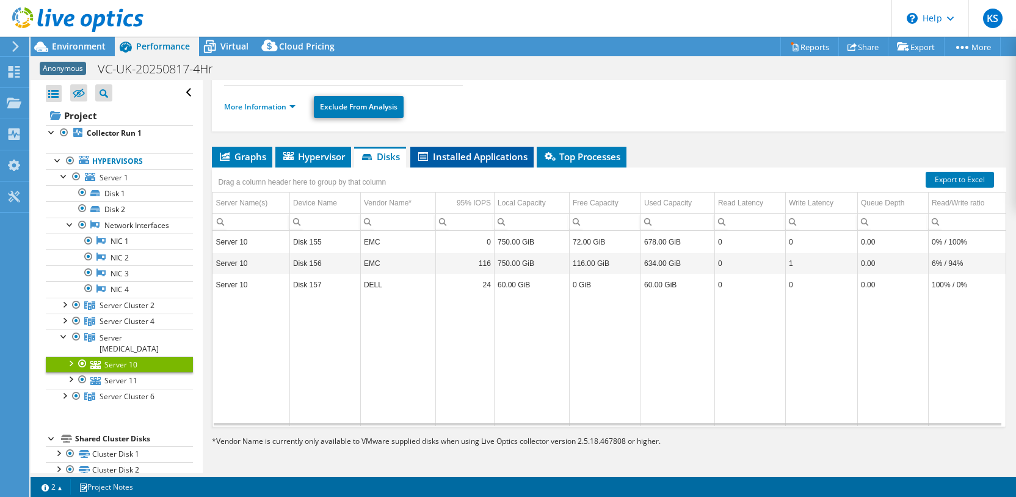
click at [494, 153] on span "Installed Applications" at bounding box center [472, 156] width 111 height 12
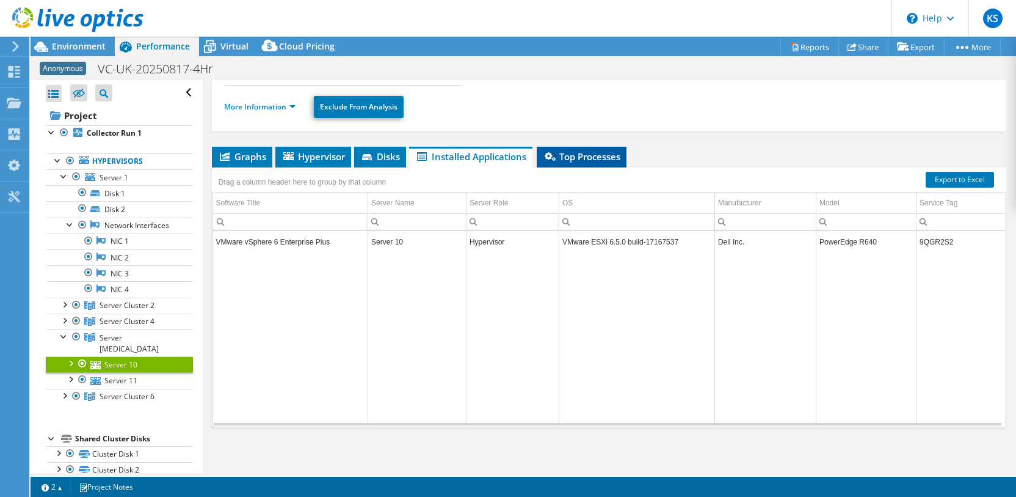
click at [581, 148] on li "Top Processes" at bounding box center [582, 157] width 90 height 21
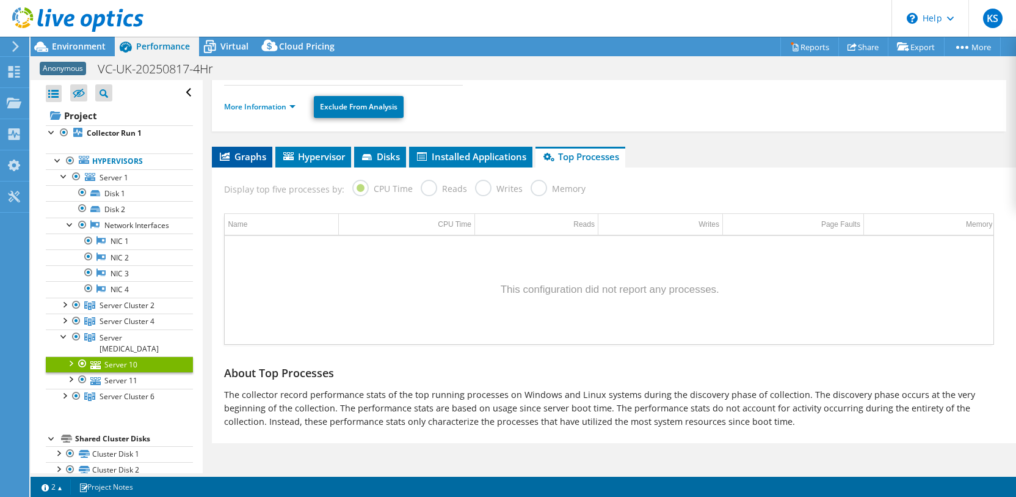
click at [238, 151] on span "Graphs" at bounding box center [242, 156] width 48 height 12
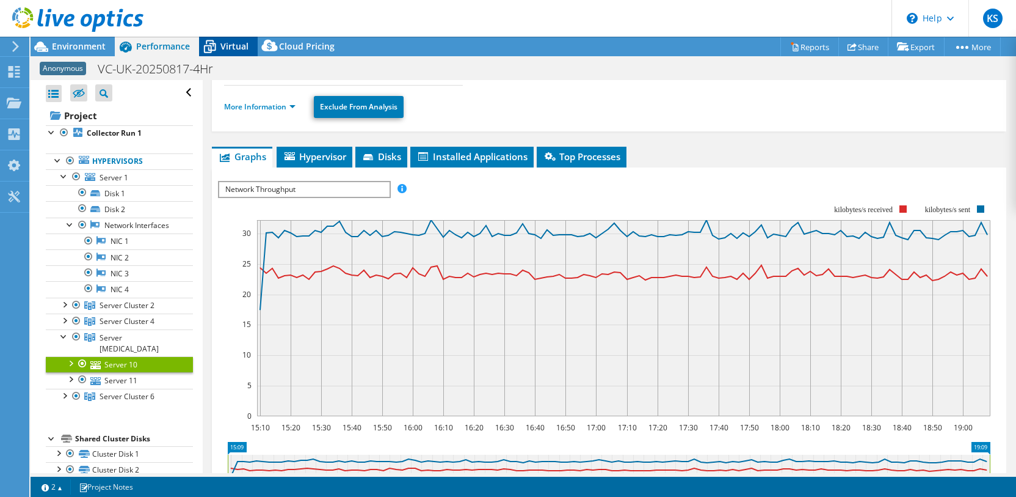
click at [229, 46] on span "Virtual" at bounding box center [234, 46] width 28 height 12
